Goal: Entertainment & Leisure: Consume media (video, audio)

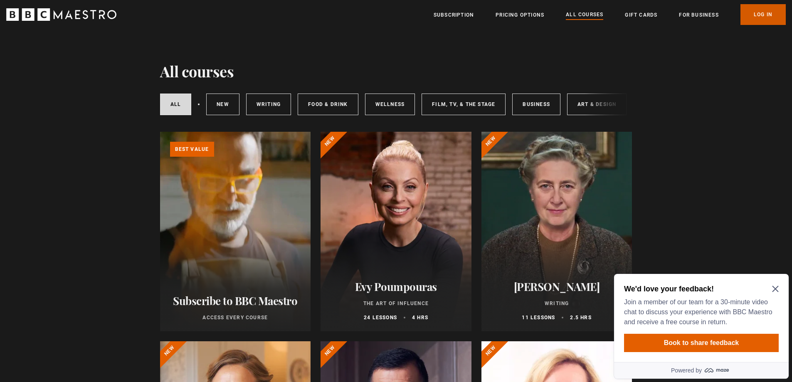
click at [758, 18] on link "Log In" at bounding box center [763, 14] width 45 height 21
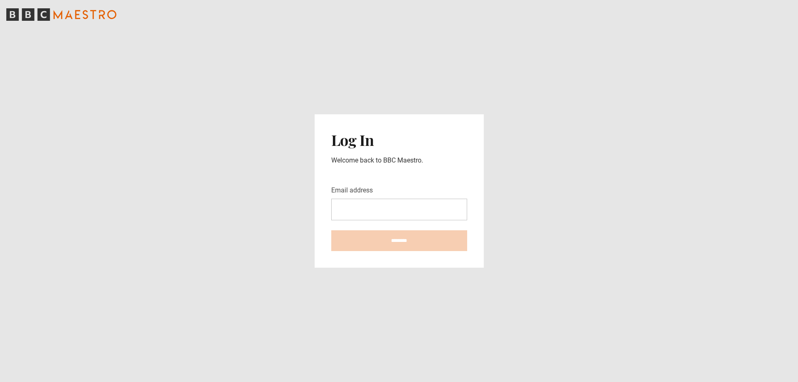
type input "**********"
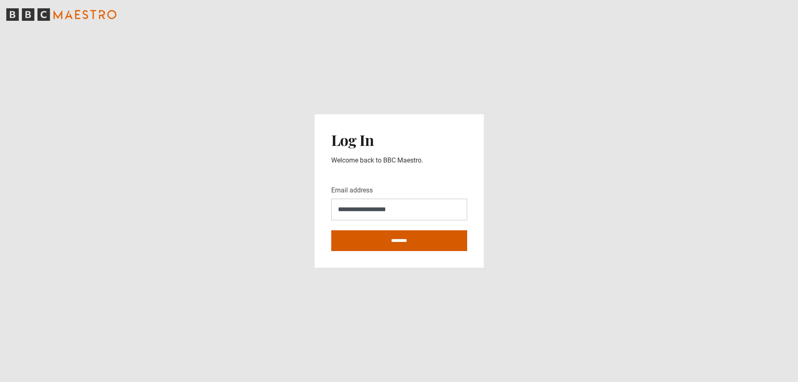
click at [410, 243] on input "********" at bounding box center [399, 240] width 136 height 21
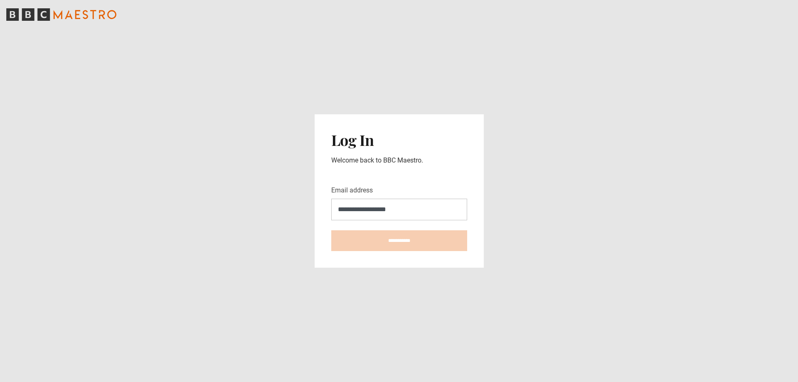
type input "**********"
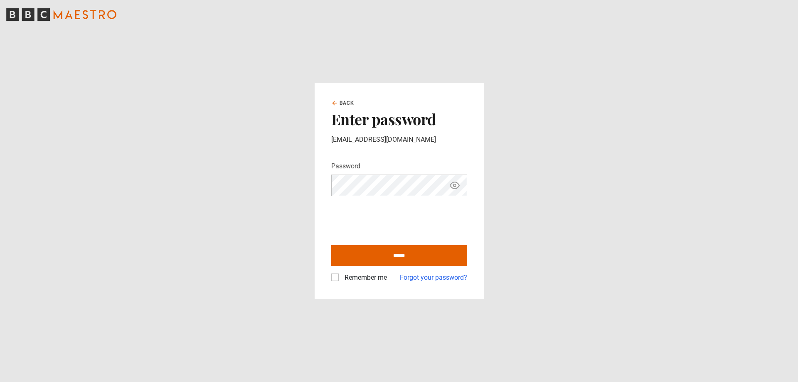
click at [341, 279] on label "Remember me" at bounding box center [364, 278] width 46 height 10
click at [397, 254] on input "******" at bounding box center [399, 255] width 136 height 21
type input "**********"
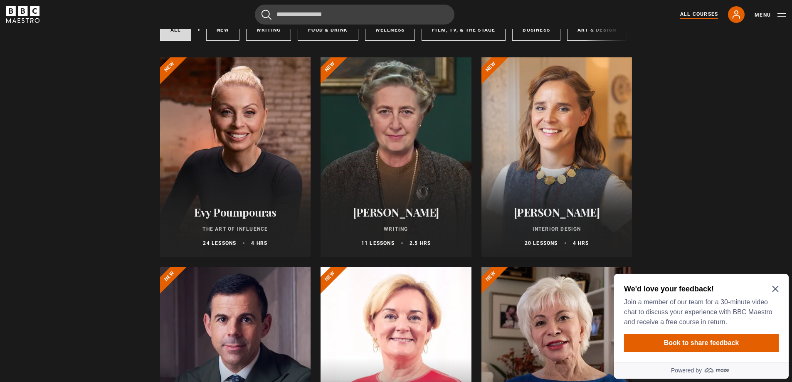
scroll to position [83, 0]
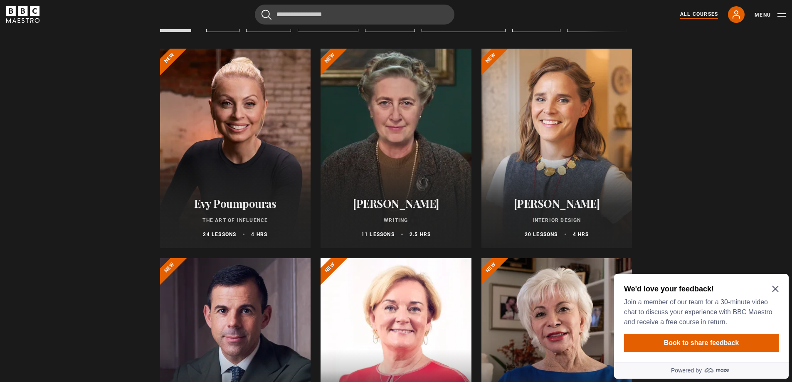
click at [775, 291] on icon "Close Maze Prompt" at bounding box center [775, 289] width 7 height 7
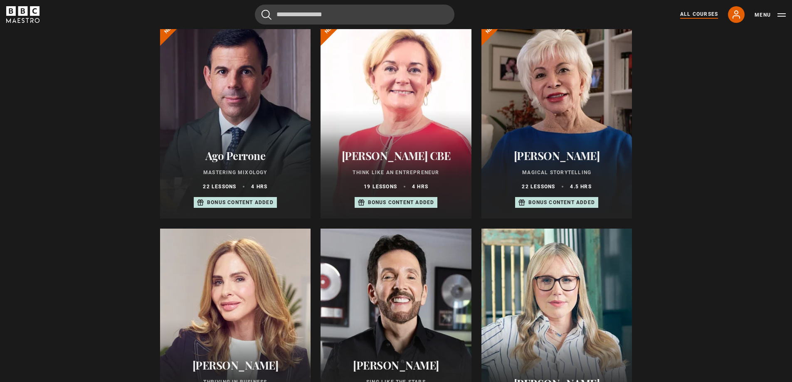
scroll to position [333, 0]
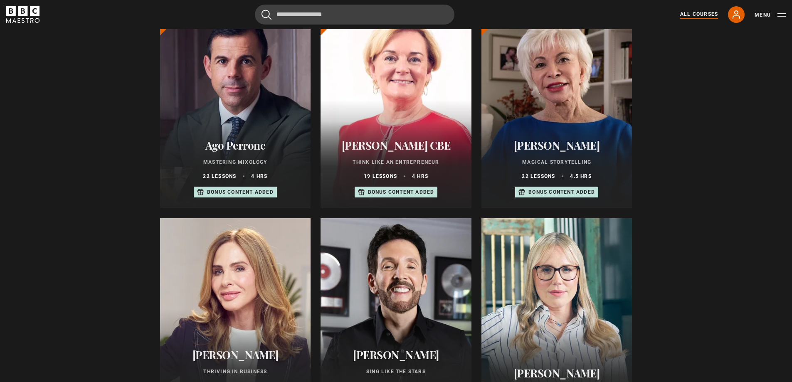
click at [561, 107] on div at bounding box center [556, 109] width 151 height 200
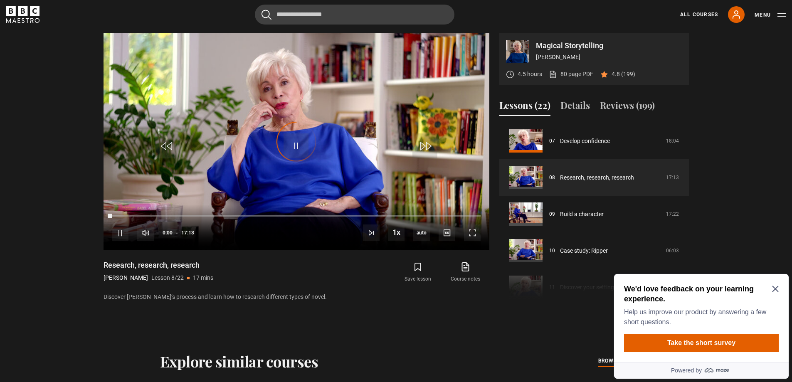
click at [773, 287] on icon "Close Maze Prompt" at bounding box center [775, 289] width 7 height 7
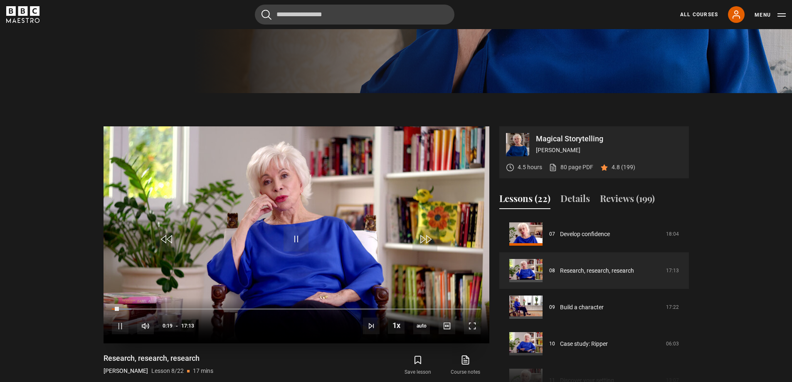
scroll to position [365, 0]
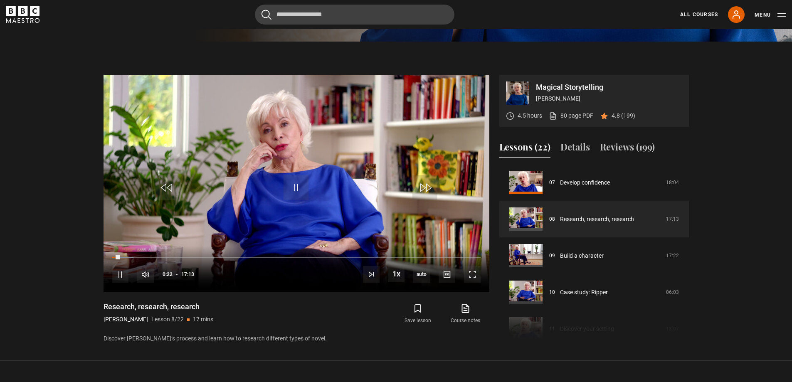
click at [0, 233] on section "Magical Storytelling Isabel Allende 4.5 hours 80 page PDF (opens in new tab) 4.…" at bounding box center [396, 201] width 792 height 319
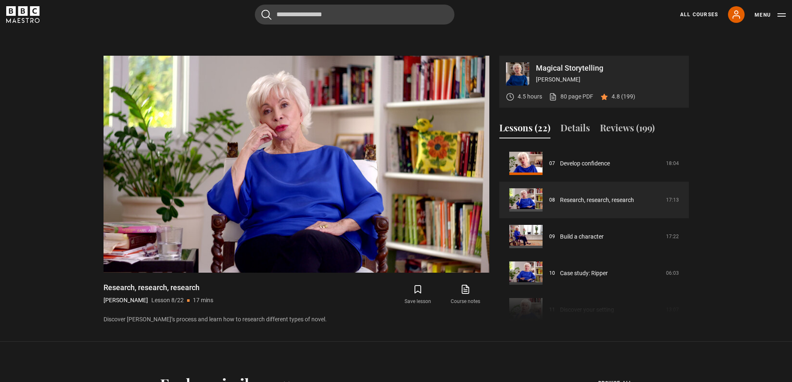
scroll to position [385, 0]
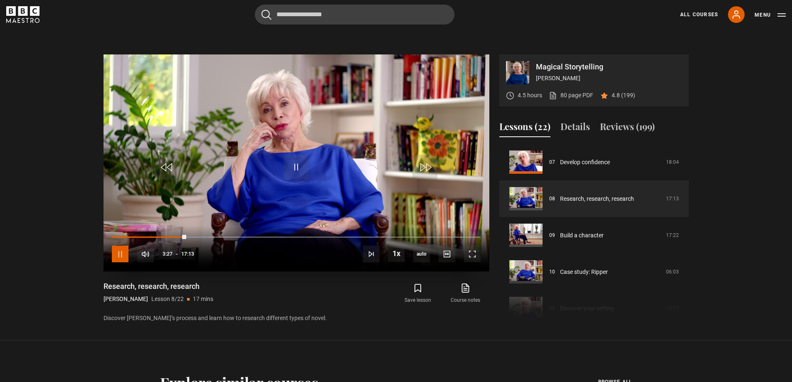
click at [121, 255] on span "Video Player" at bounding box center [120, 254] width 17 height 17
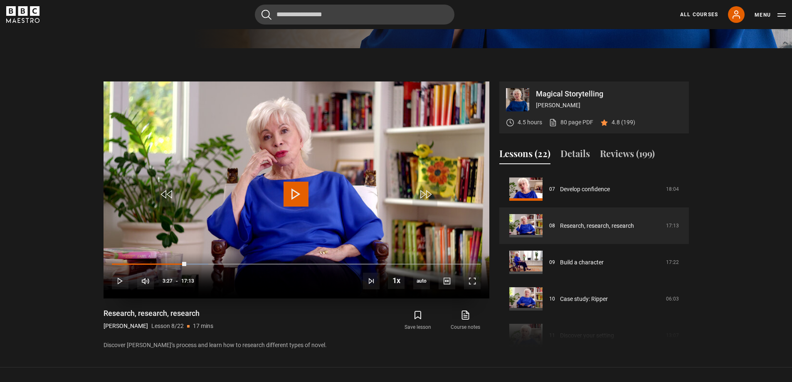
scroll to position [344, 0]
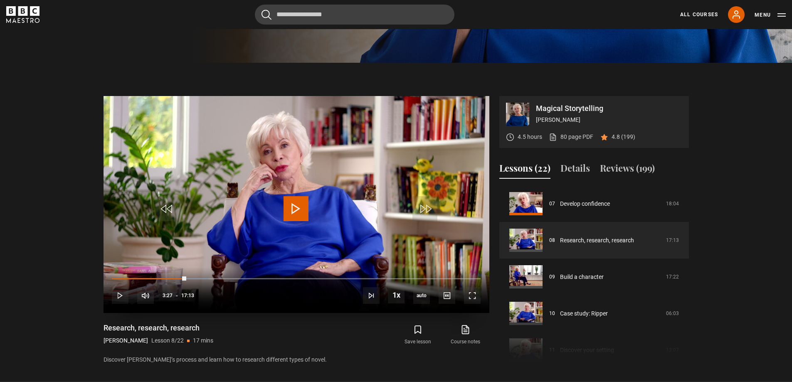
drag, startPoint x: 298, startPoint y: 212, endPoint x: 273, endPoint y: 215, distance: 25.6
click at [296, 212] on span "Video Player" at bounding box center [296, 208] width 25 height 25
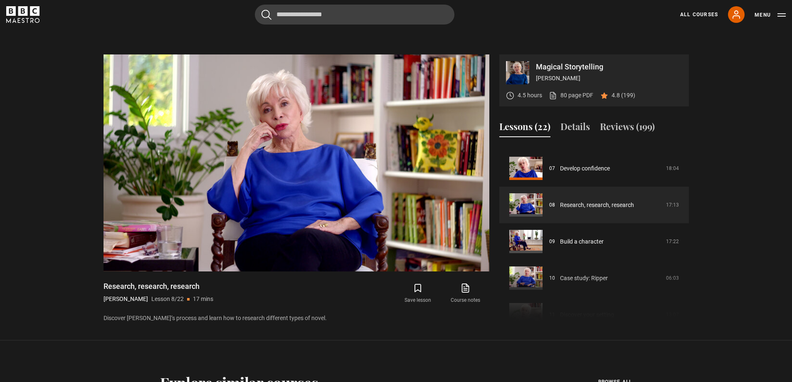
scroll to position [248, 0]
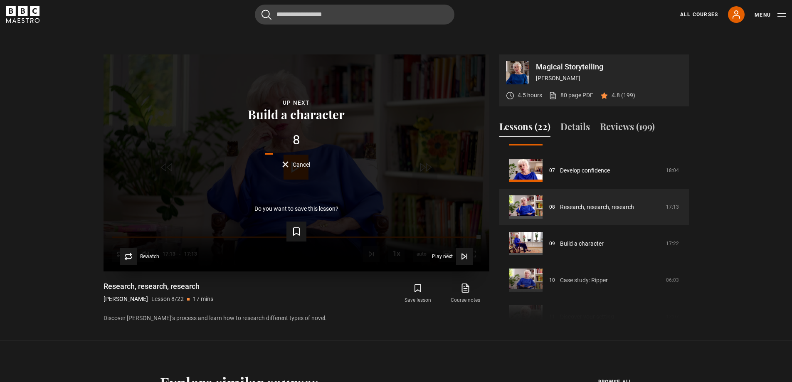
click at [286, 163] on button "Cancel" at bounding box center [296, 164] width 28 height 6
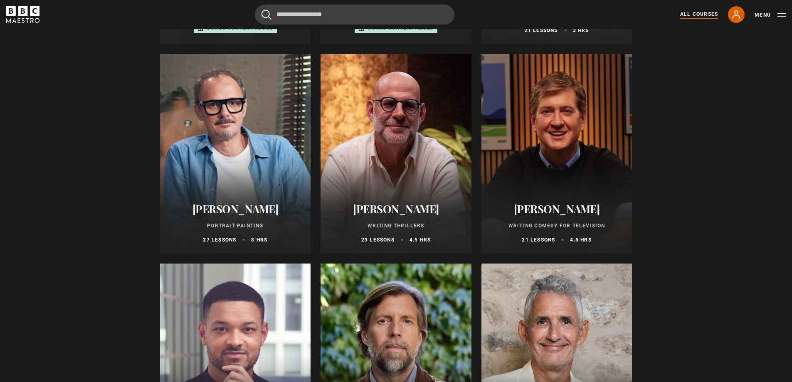
scroll to position [707, 0]
click at [268, 112] on div at bounding box center [235, 154] width 151 height 200
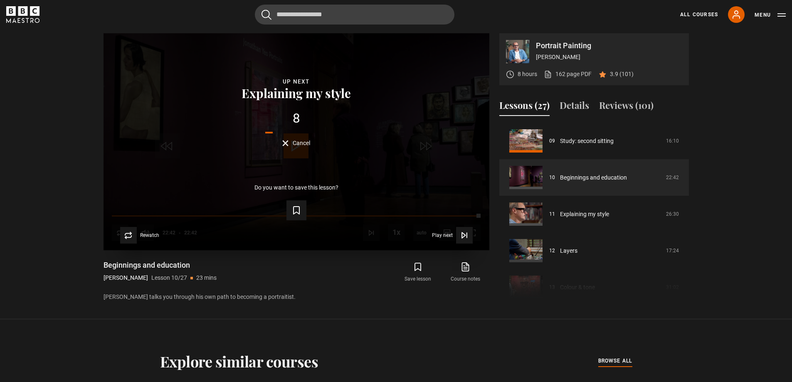
click at [285, 142] on button "Cancel" at bounding box center [296, 143] width 28 height 6
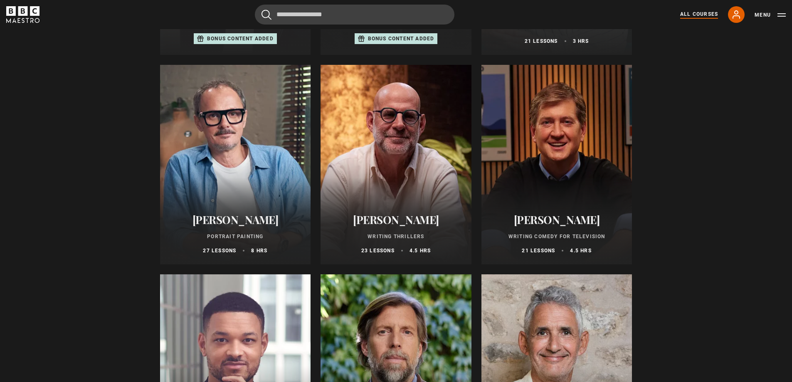
scroll to position [665, 0]
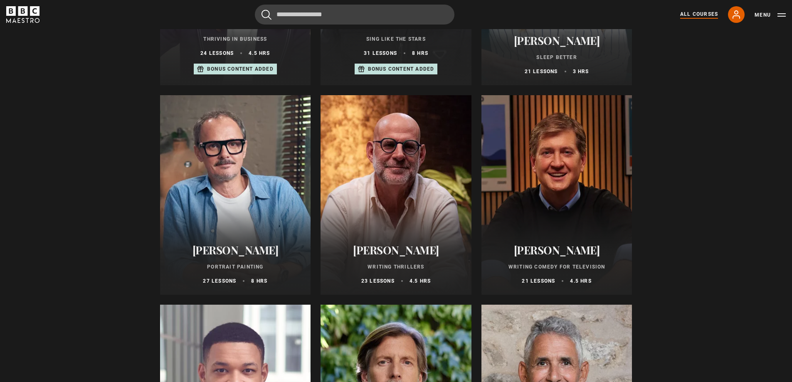
click at [402, 188] on div at bounding box center [396, 195] width 151 height 200
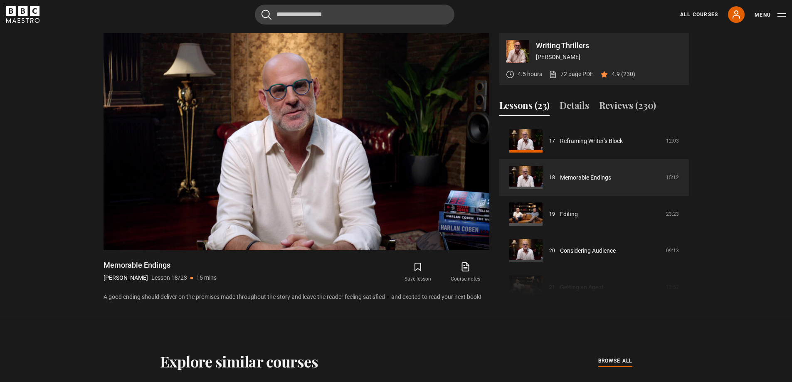
scroll to position [345, 0]
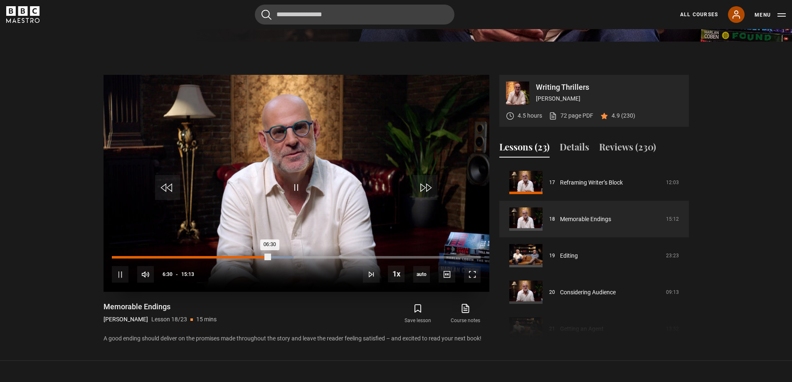
click at [237, 257] on div "Loaded : 49.29% 05:10 06:30" at bounding box center [296, 257] width 368 height 2
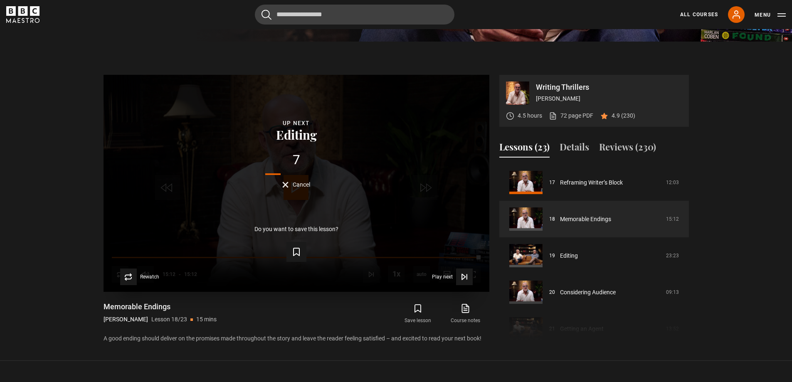
click at [285, 184] on button "Cancel" at bounding box center [296, 185] width 28 height 6
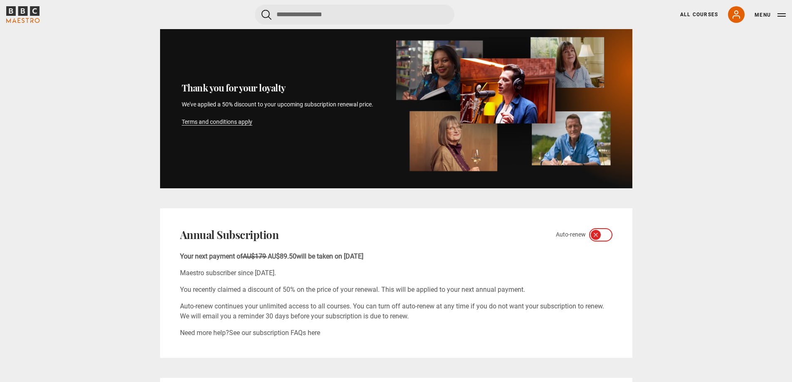
scroll to position [416, 0]
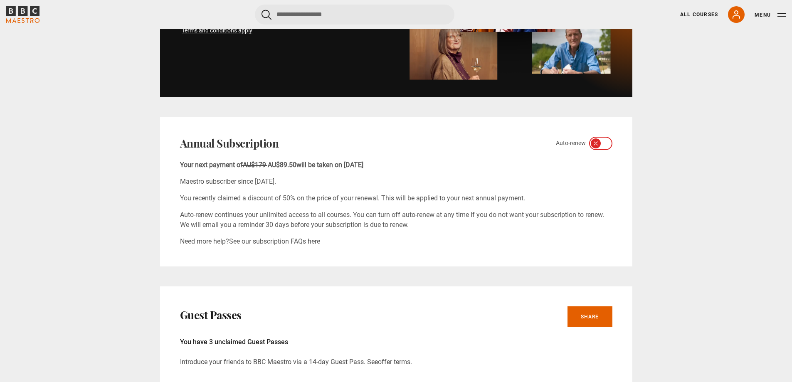
scroll to position [416, 0]
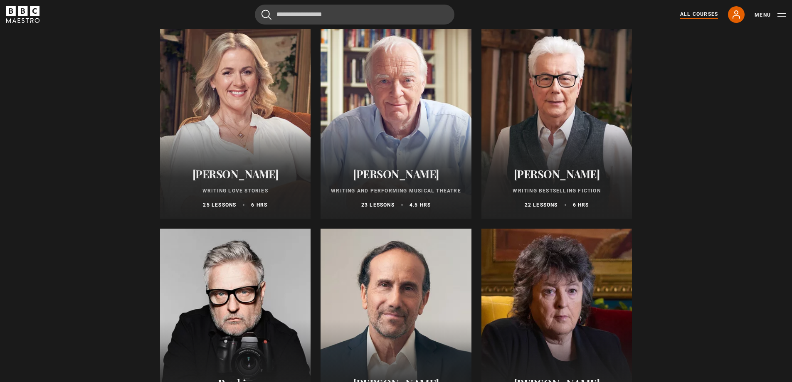
scroll to position [1580, 0]
